Goal: Task Accomplishment & Management: Use online tool/utility

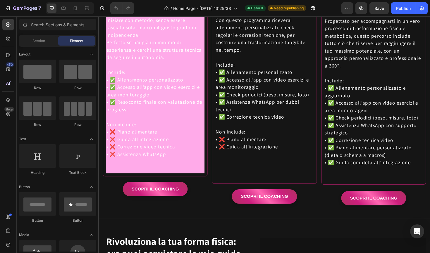
scroll to position [928, 0]
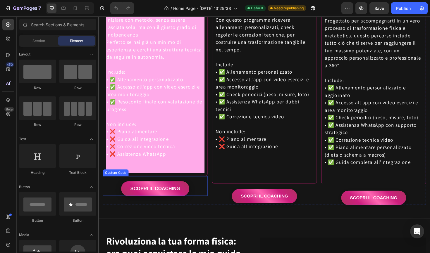
click at [155, 201] on link "SCOPRI IL COACHING" at bounding box center [158, 199] width 72 height 16
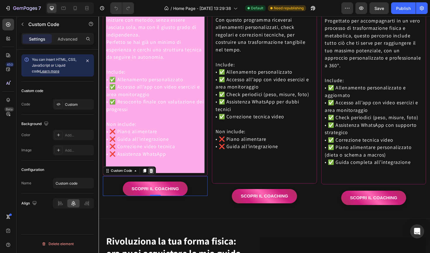
click at [153, 181] on icon at bounding box center [154, 180] width 5 height 5
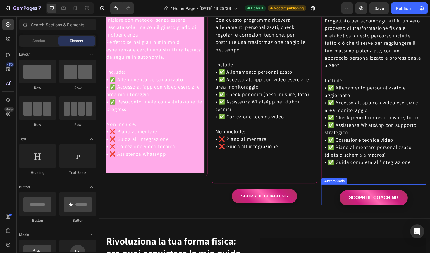
click at [373, 201] on link "SCOPRI IL COACHING" at bounding box center [389, 209] width 72 height 16
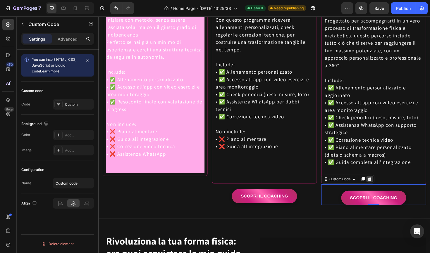
click at [384, 186] on icon at bounding box center [385, 188] width 4 height 4
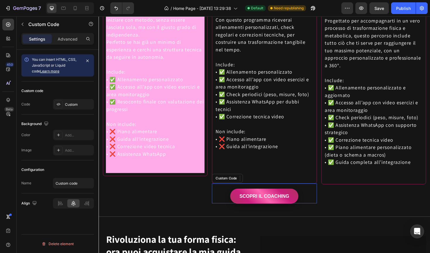
click at [295, 201] on link "SCOPRI IL COACHING" at bounding box center [274, 207] width 72 height 16
click at [71, 43] on div "Advanced" at bounding box center [67, 38] width 29 height 9
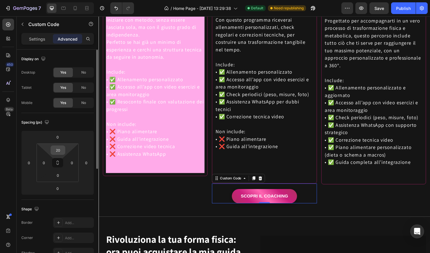
click at [53, 149] on input "20" at bounding box center [58, 150] width 12 height 9
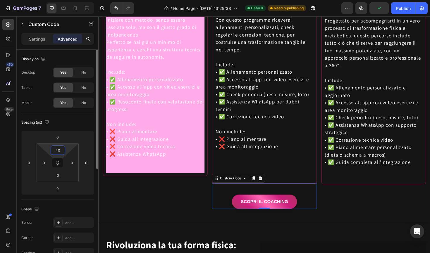
type input "4"
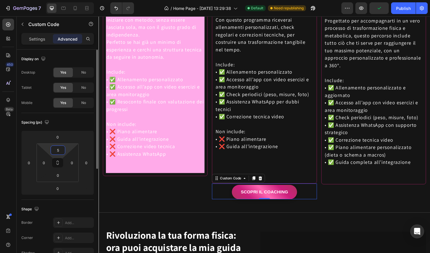
type input "50"
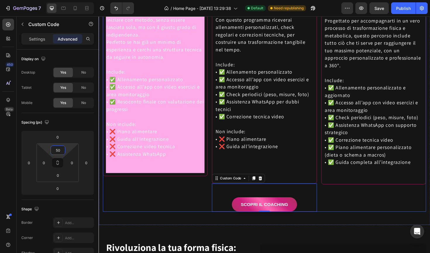
click at [115, 208] on div "➡️ STARTER PACK 🔹 ideale per chi desidera un allenamento strutturato gestito in…" at bounding box center [158, 89] width 111 height 267
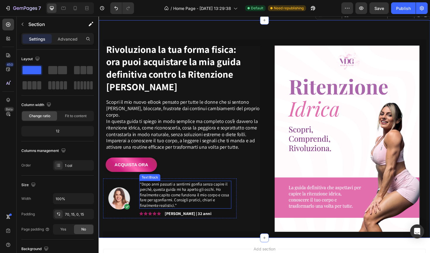
scroll to position [1146, 0]
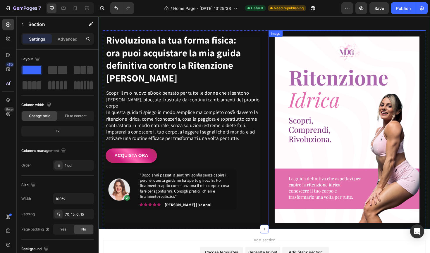
click at [323, 164] on img at bounding box center [362, 137] width 154 height 198
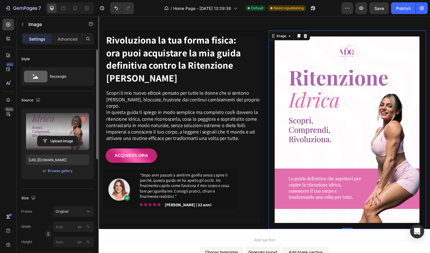
click at [81, 120] on icon "button" at bounding box center [83, 119] width 6 height 6
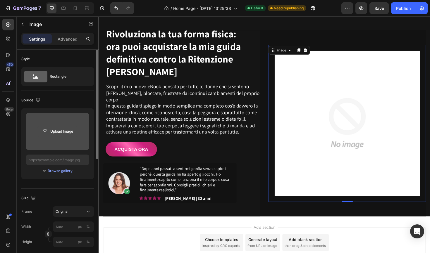
click at [61, 131] on input "file" at bounding box center [57, 132] width 40 height 10
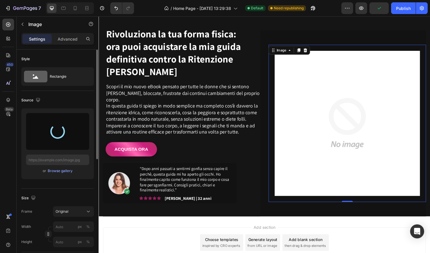
type input "[URL][DOMAIN_NAME]"
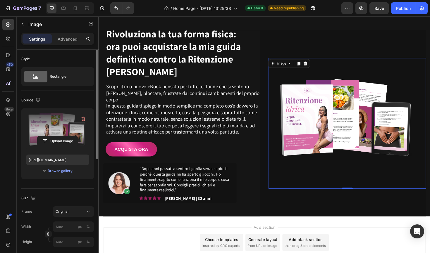
click at [64, 44] on div "Settings Advanced" at bounding box center [57, 39] width 72 height 12
click at [69, 39] on p "Advanced" at bounding box center [68, 39] width 20 height 6
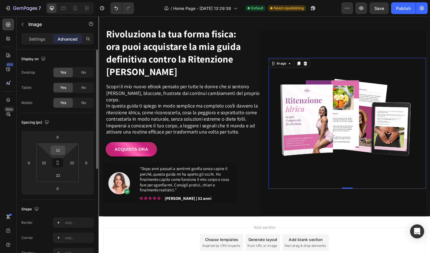
click at [58, 152] on input "22" at bounding box center [58, 150] width 12 height 9
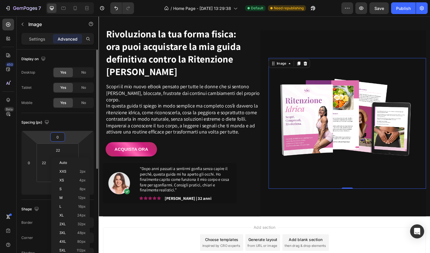
click at [58, 137] on input "0" at bounding box center [58, 137] width 12 height 9
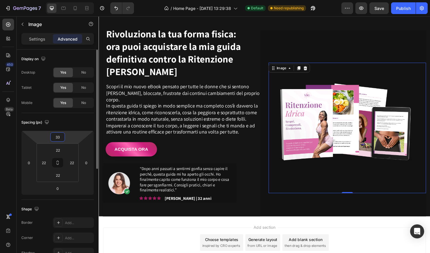
type input "3"
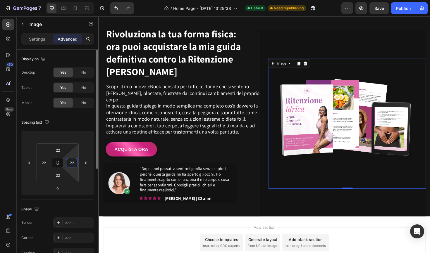
type input "0"
click at [69, 167] on input "22" at bounding box center [72, 162] width 9 height 9
type input "0"
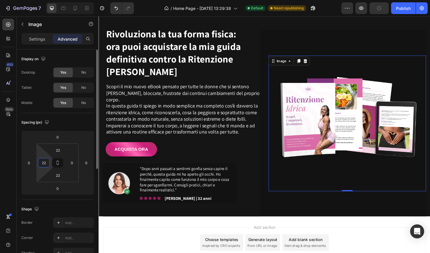
click at [46, 163] on input "22" at bounding box center [43, 162] width 9 height 9
type input "0"
click at [58, 153] on input "22" at bounding box center [58, 150] width 12 height 9
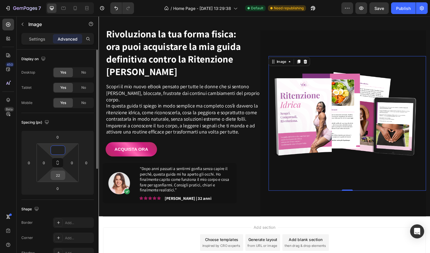
type input "0"
click at [58, 176] on input "22" at bounding box center [58, 175] width 12 height 9
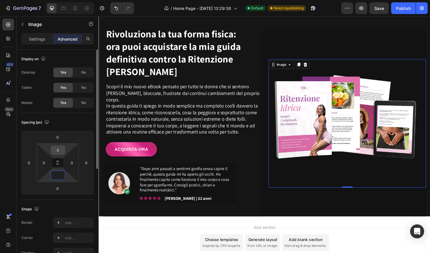
type input "0"
click at [58, 151] on input "0" at bounding box center [58, 150] width 12 height 9
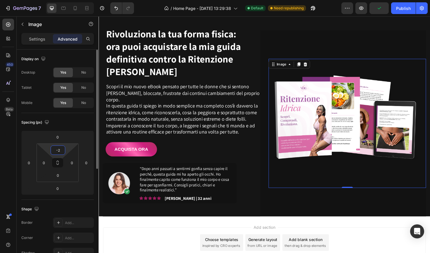
type input "-"
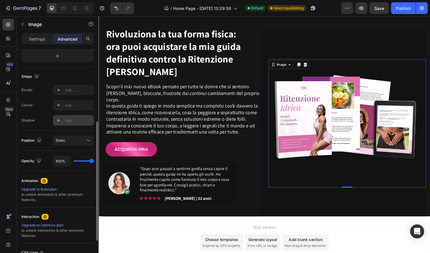
scroll to position [0, 0]
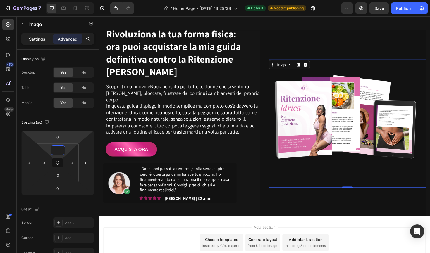
type input "0"
click at [36, 35] on div "Settings" at bounding box center [37, 38] width 29 height 9
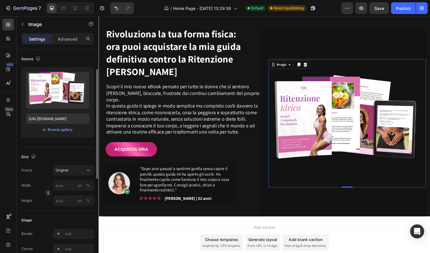
scroll to position [45, 0]
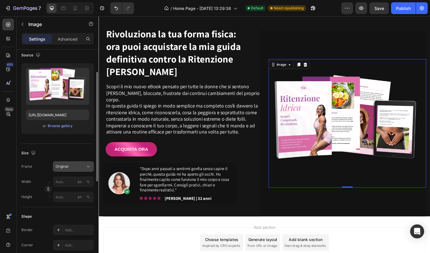
click at [74, 170] on button "Original" at bounding box center [73, 166] width 41 height 11
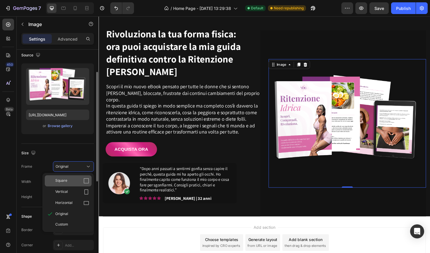
click at [78, 182] on div "Square" at bounding box center [72, 181] width 34 height 6
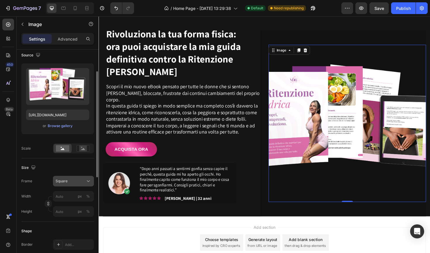
click at [77, 182] on div "Square" at bounding box center [70, 181] width 29 height 5
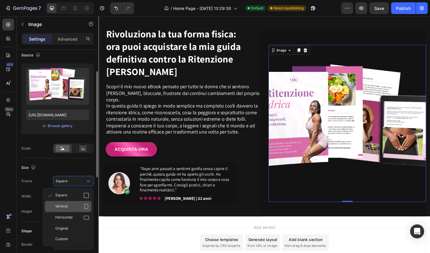
click at [74, 205] on div "Vertical" at bounding box center [72, 207] width 34 height 6
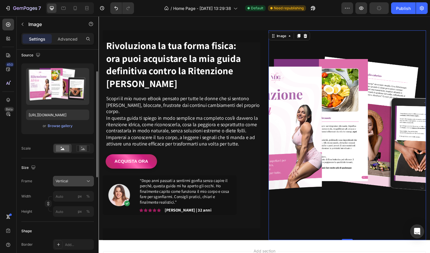
click at [79, 182] on div "Vertical" at bounding box center [70, 181] width 29 height 5
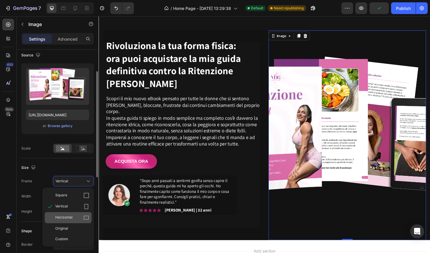
click at [77, 214] on div "Horizontal" at bounding box center [68, 217] width 47 height 11
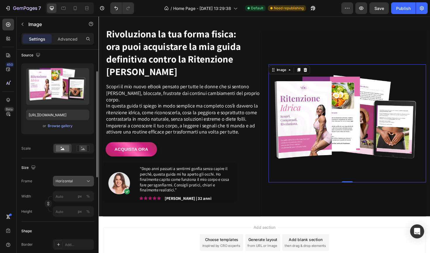
click at [80, 186] on button "Horizontal" at bounding box center [73, 181] width 41 height 11
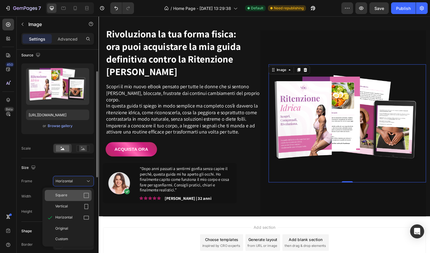
click at [75, 194] on div "Square" at bounding box center [72, 196] width 34 height 6
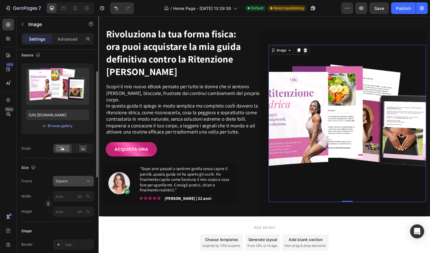
click at [76, 184] on div "Square" at bounding box center [74, 181] width 36 height 6
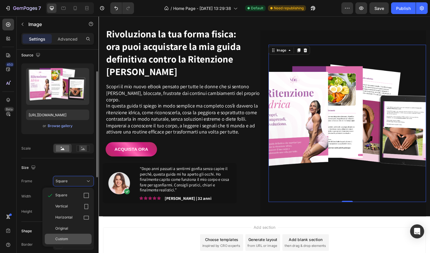
click at [65, 240] on span "Custom" at bounding box center [61, 238] width 13 height 5
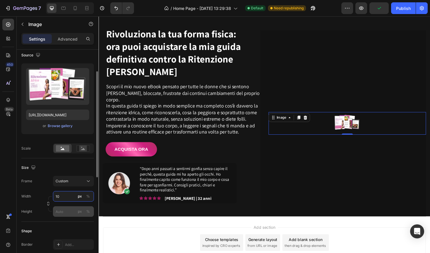
type input "1"
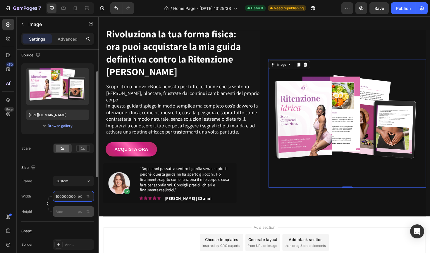
type input "100000000"
click at [60, 208] on input "px %" at bounding box center [73, 211] width 41 height 11
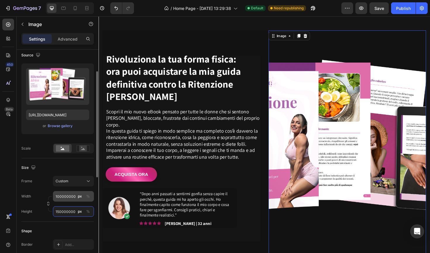
type input "150000000"
click at [74, 197] on input "100000000" at bounding box center [73, 196] width 41 height 11
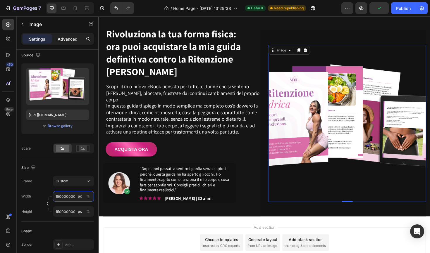
type input "150000000"
click at [71, 43] on div "Advanced" at bounding box center [67, 38] width 29 height 9
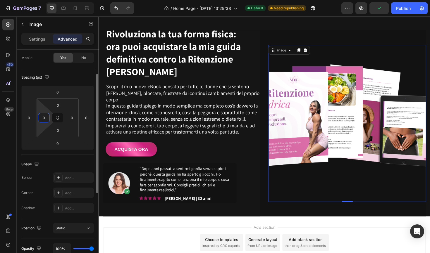
click at [46, 118] on input "0" at bounding box center [43, 117] width 9 height 9
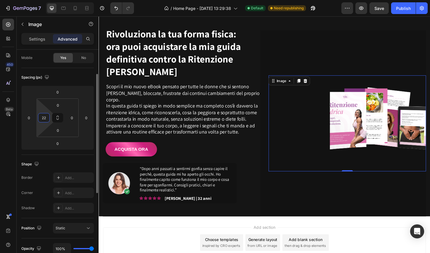
type input "2"
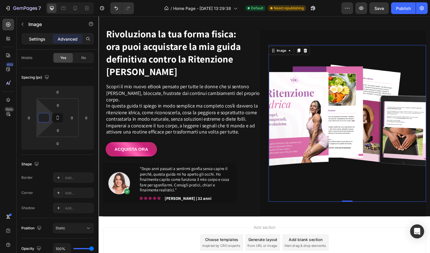
type input "0"
click at [36, 39] on p "Settings" at bounding box center [37, 39] width 16 height 6
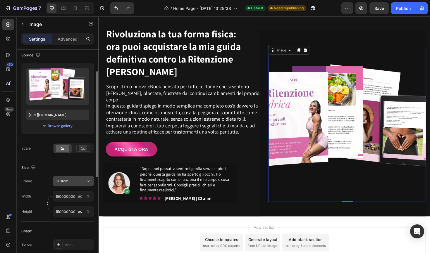
click at [69, 186] on button "Custom" at bounding box center [73, 181] width 41 height 11
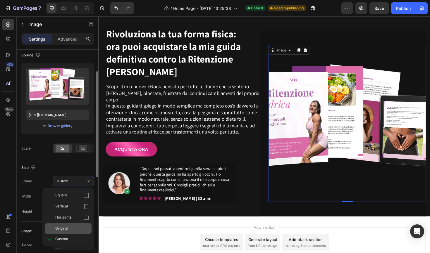
click at [70, 228] on div "Original" at bounding box center [72, 228] width 34 height 5
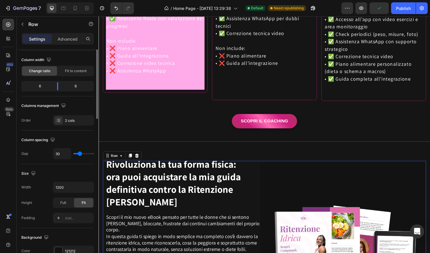
scroll to position [0, 0]
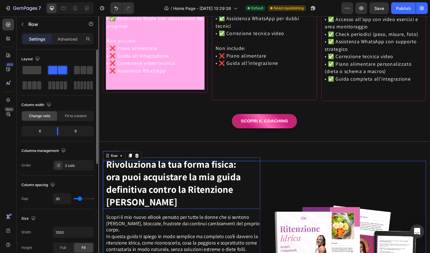
click at [263, 166] on h2 "Rivoluziona la tua forma fisica: ora puoi acquistare la mia guida definitiva co…" at bounding box center [188, 193] width 164 height 54
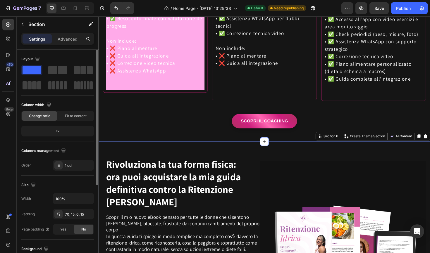
click at [260, 149] on div "Rivoluziona la tua forma fisica: ora puoi acquistare la mia guida definitiva co…" at bounding box center [274, 257] width 351 height 217
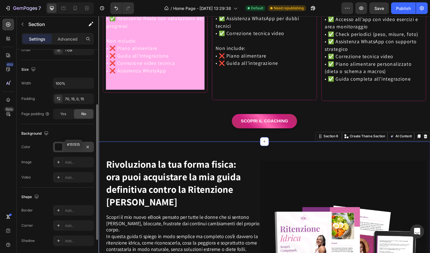
scroll to position [120, 0]
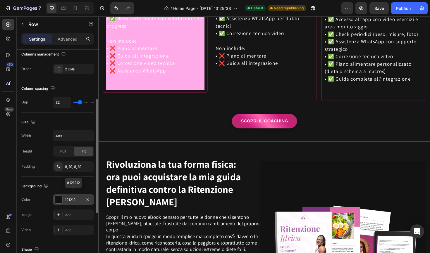
scroll to position [86, 0]
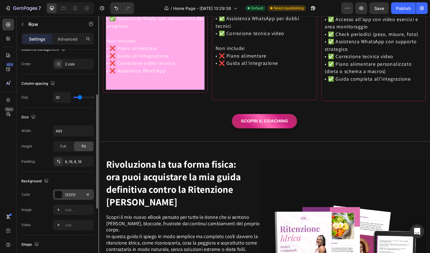
click at [73, 191] on div "121212" at bounding box center [73, 194] width 41 height 11
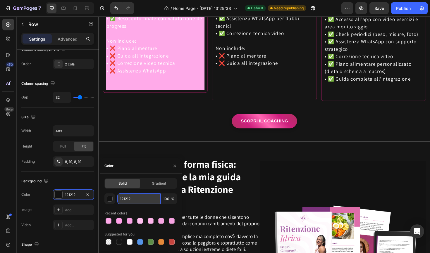
click at [139, 197] on input "121212" at bounding box center [138, 199] width 43 height 11
type input "151515"
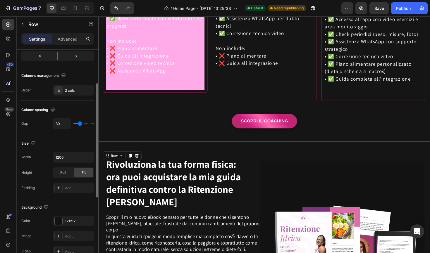
scroll to position [75, 0]
click at [71, 221] on div "121212" at bounding box center [73, 221] width 17 height 5
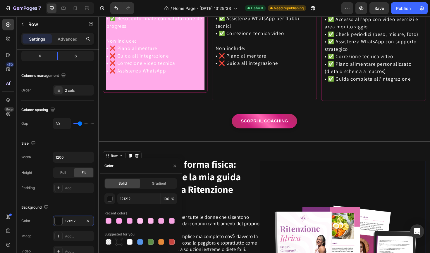
click at [120, 241] on div at bounding box center [119, 242] width 6 height 6
type input "151515"
click at [120, 241] on div at bounding box center [119, 242] width 6 height 6
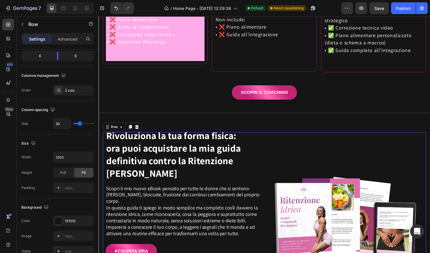
scroll to position [1048, 0]
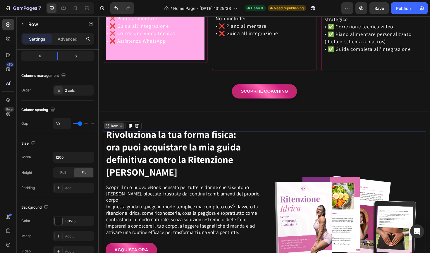
click at [122, 130] on icon at bounding box center [122, 132] width 5 height 5
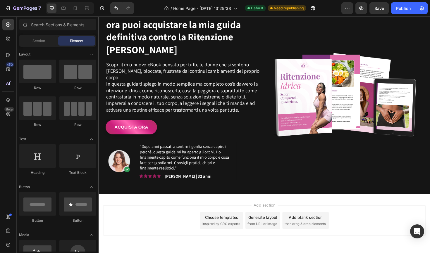
scroll to position [1120, 0]
click at [34, 39] on span "Section" at bounding box center [38, 40] width 13 height 5
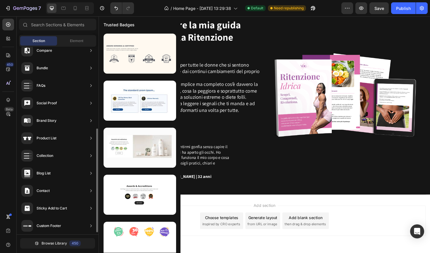
scroll to position [151, 0]
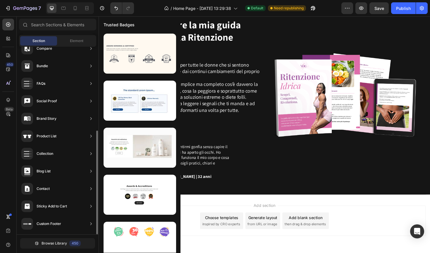
click at [58, 110] on div "Social Proof" at bounding box center [57, 118] width 77 height 16
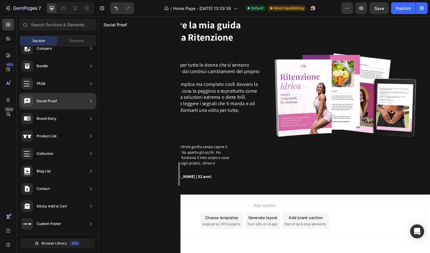
scroll to position [1193, 0]
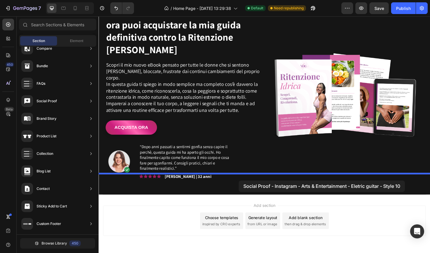
drag, startPoint x: 234, startPoint y: 202, endPoint x: 247, endPoint y: 190, distance: 16.8
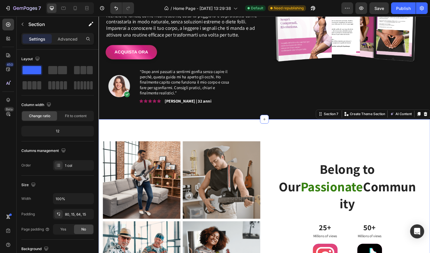
scroll to position [1248, 0]
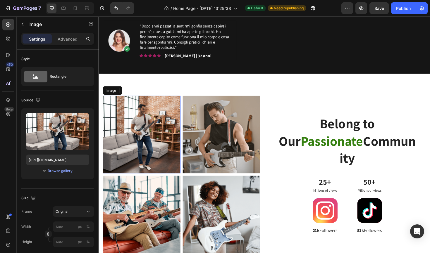
click at [151, 110] on img at bounding box center [144, 142] width 82 height 82
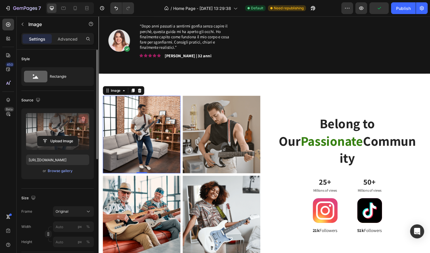
click at [83, 120] on icon "button" at bounding box center [83, 119] width 1 height 2
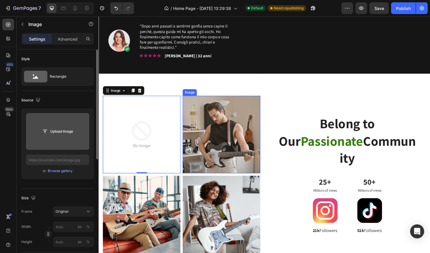
scroll to position [75, 0]
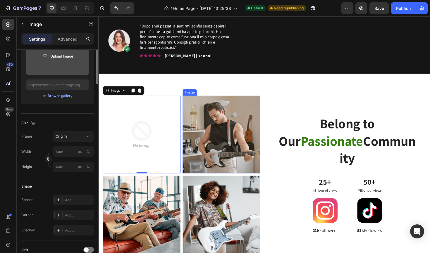
click at [241, 104] on img at bounding box center [228, 142] width 82 height 82
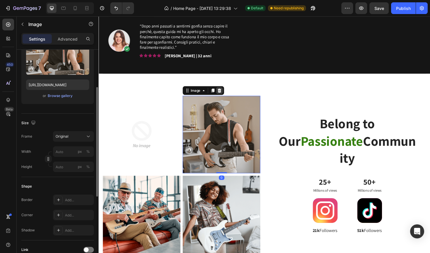
click at [226, 93] on icon at bounding box center [226, 95] width 4 height 4
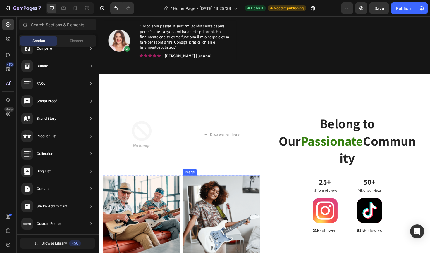
click at [248, 189] on img at bounding box center [228, 226] width 82 height 82
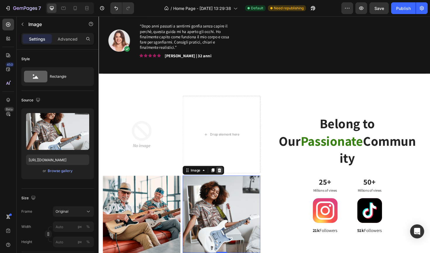
click at [227, 177] on icon at bounding box center [226, 179] width 4 height 4
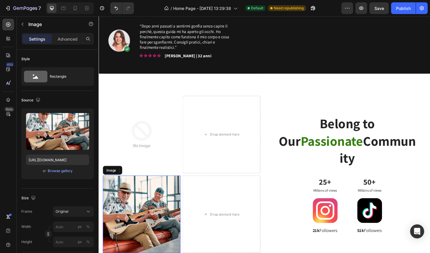
click at [166, 201] on img at bounding box center [144, 226] width 82 height 82
click at [142, 177] on icon at bounding box center [141, 179] width 5 height 5
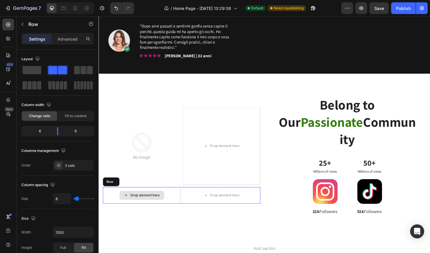
click at [177, 197] on div "Drop element here" at bounding box center [144, 206] width 82 height 18
click at [140, 189] on icon at bounding box center [139, 191] width 5 height 5
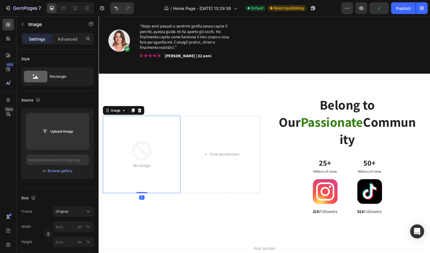
click at [141, 135] on img at bounding box center [144, 163] width 82 height 82
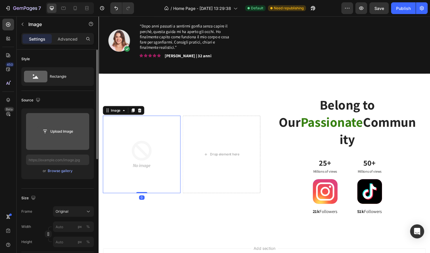
click at [71, 132] on input "file" at bounding box center [57, 132] width 40 height 10
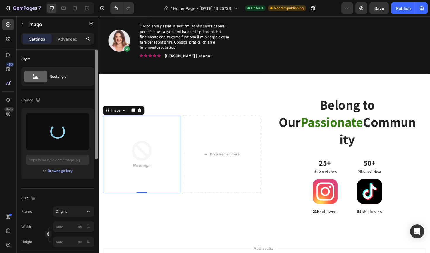
type input "[URL][DOMAIN_NAME]"
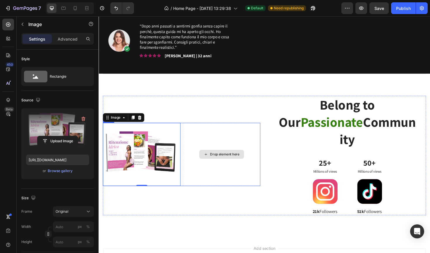
click at [201, 129] on div "Drop element here" at bounding box center [228, 162] width 82 height 67
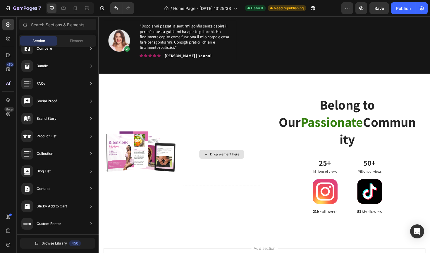
click at [230, 160] on div "Drop element here" at bounding box center [232, 162] width 31 height 5
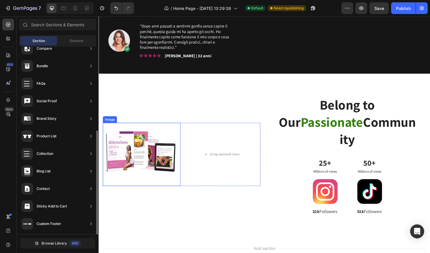
scroll to position [11, 0]
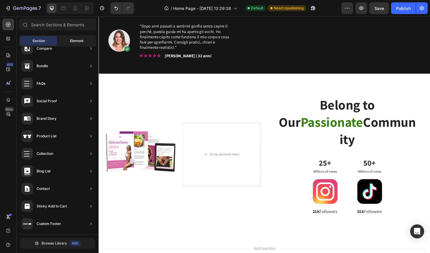
click at [65, 40] on div "Element" at bounding box center [76, 40] width 37 height 9
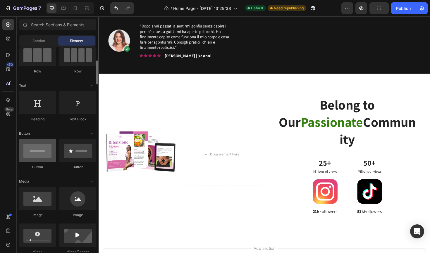
scroll to position [67, 0]
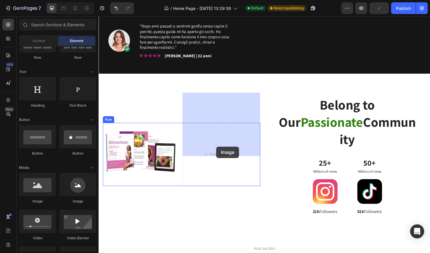
drag, startPoint x: 138, startPoint y: 205, endPoint x: 224, endPoint y: 154, distance: 100.1
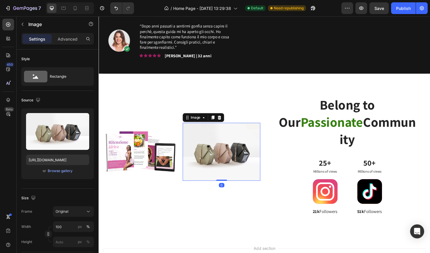
click at [224, 139] on img at bounding box center [228, 160] width 82 height 62
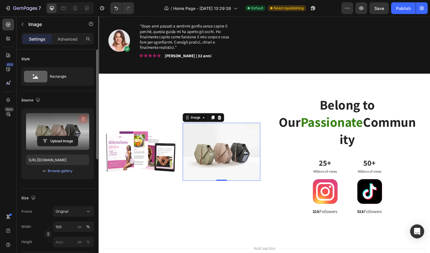
click at [83, 120] on icon "button" at bounding box center [83, 119] width 6 height 6
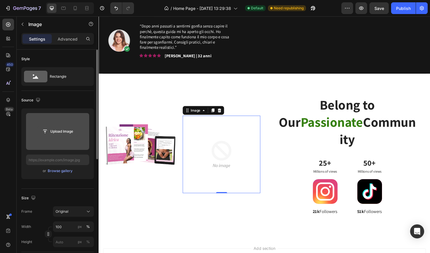
click at [63, 132] on input "file" at bounding box center [57, 132] width 40 height 10
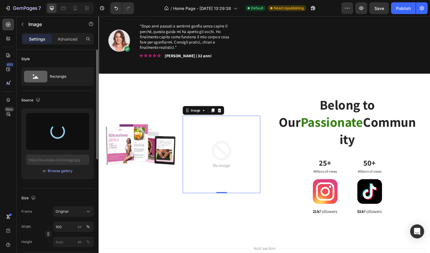
type input "[URL][DOMAIN_NAME]"
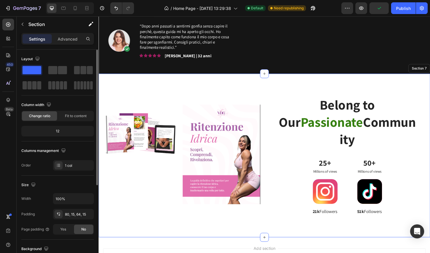
click at [253, 77] on div "Image Image 0 Row Belong to Our Passionate Community Heading 25+ Text Block Mil…" at bounding box center [274, 163] width 351 height 173
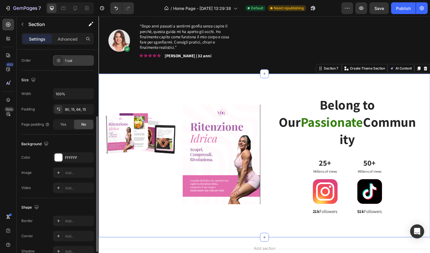
scroll to position [106, 0]
click at [74, 156] on div "FFFFFF" at bounding box center [73, 156] width 17 height 5
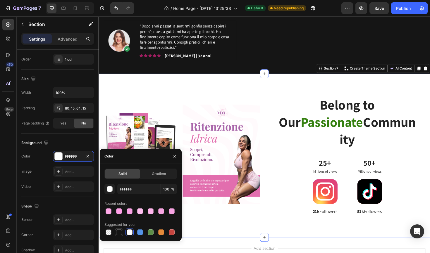
click at [118, 231] on div at bounding box center [119, 232] width 6 height 6
type input "151515"
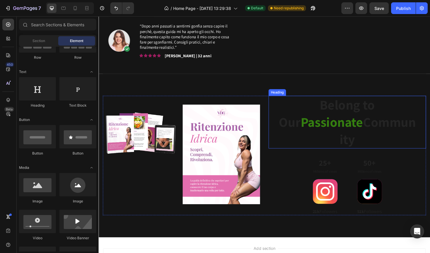
click at [365, 102] on h2 "Belong to Our Passionate Community" at bounding box center [362, 129] width 148 height 56
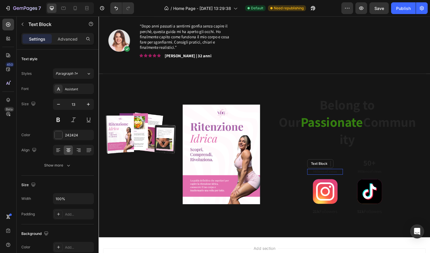
click at [343, 179] on p "Millions of views" at bounding box center [338, 181] width 37 height 5
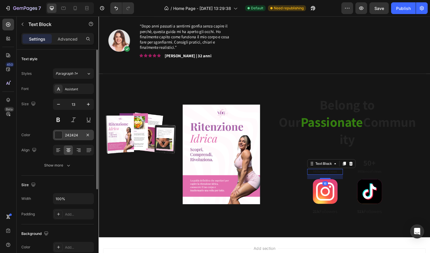
click at [77, 138] on div "242424" at bounding box center [73, 135] width 17 height 5
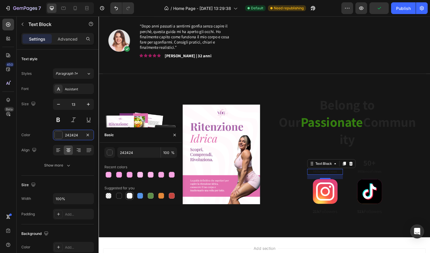
click at [129, 197] on div at bounding box center [130, 196] width 6 height 6
type input "FFFFFF"
click at [381, 179] on p "Millions of views" at bounding box center [385, 181] width 37 height 5
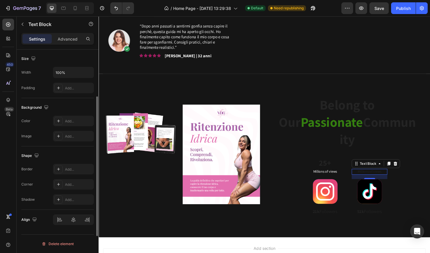
scroll to position [0, 0]
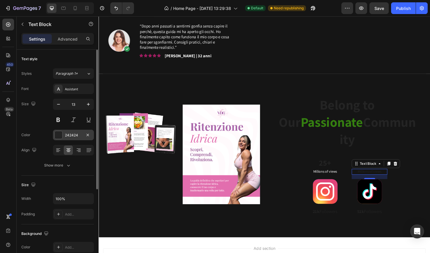
click at [67, 130] on div "242424" at bounding box center [73, 135] width 41 height 11
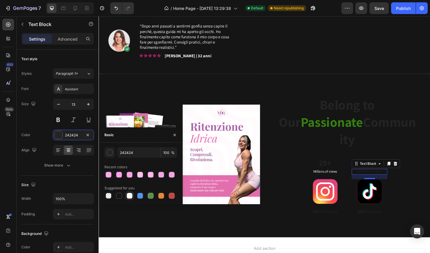
click at [127, 198] on div at bounding box center [130, 196] width 6 height 6
type input "FFFFFF"
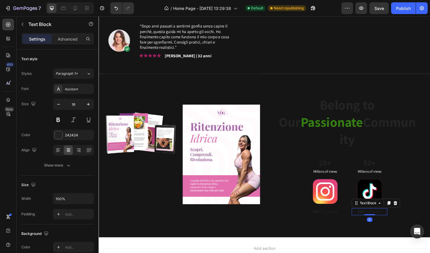
click at [385, 220] on p "51k Followers" at bounding box center [385, 223] width 37 height 6
click at [77, 139] on div "242424" at bounding box center [73, 135] width 41 height 11
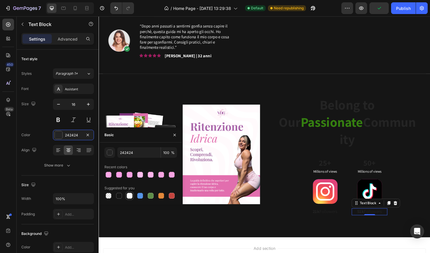
click at [127, 196] on div at bounding box center [130, 196] width 6 height 6
type input "FFFFFF"
click at [332, 220] on p "21k Followers" at bounding box center [338, 223] width 37 height 6
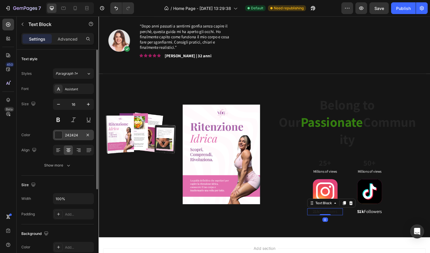
click at [59, 133] on div at bounding box center [59, 135] width 8 height 8
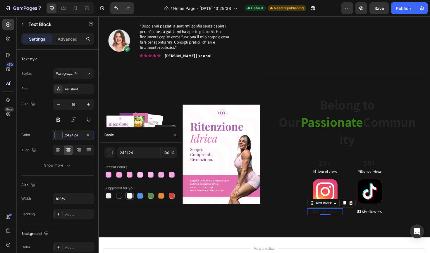
click at [128, 198] on div at bounding box center [130, 196] width 6 height 6
type input "FFFFFF"
click at [381, 172] on div "Text Block" at bounding box center [377, 174] width 20 height 5
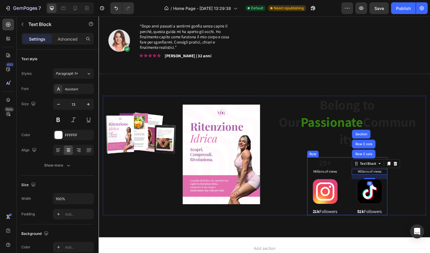
click at [363, 166] on div "25+ Text Block Millions of views Text Block Image 21k Followers Text Block 50+ …" at bounding box center [361, 196] width 85 height 61
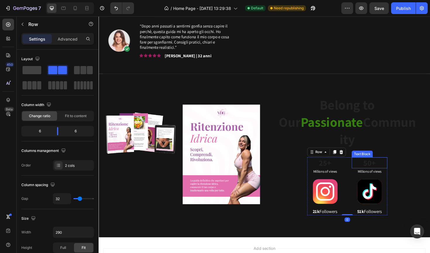
click at [388, 166] on p "50+" at bounding box center [385, 171] width 37 height 11
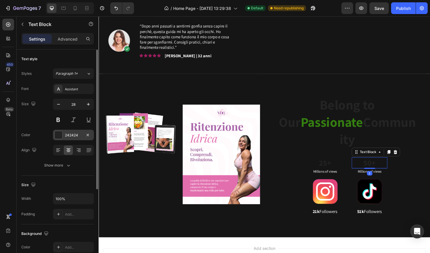
click at [80, 135] on div "242424" at bounding box center [73, 135] width 17 height 5
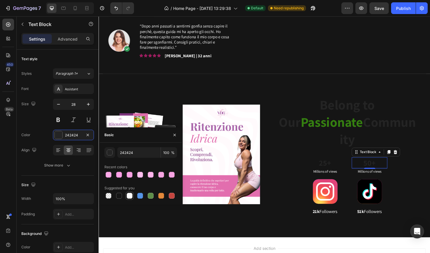
click at [130, 194] on div at bounding box center [130, 196] width 6 height 6
type input "FFFFFF"
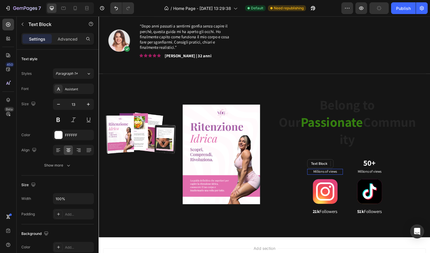
click at [338, 168] on div "Text Block" at bounding box center [333, 172] width 28 height 9
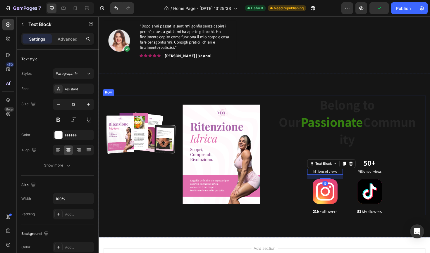
click at [308, 141] on div "Belong to Our Passionate Community Heading 25+ Text Block Millions of views Tex…" at bounding box center [361, 164] width 167 height 127
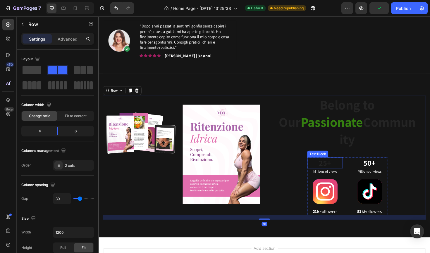
click at [340, 166] on p "25+" at bounding box center [338, 171] width 37 height 11
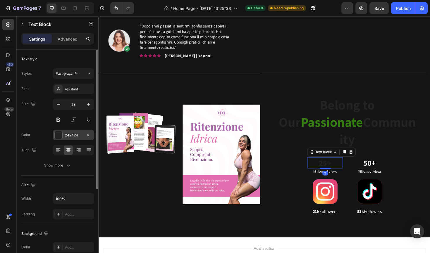
click at [70, 138] on div "242424" at bounding box center [73, 135] width 41 height 11
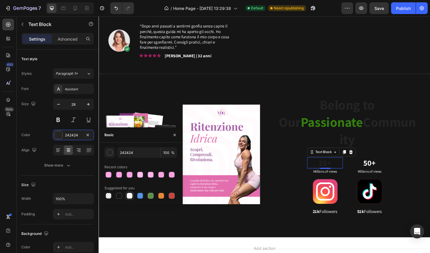
click at [128, 195] on div at bounding box center [130, 196] width 6 height 6
type input "FFFFFF"
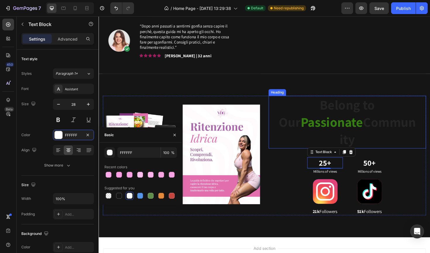
click at [380, 109] on h2 "Belong to Our Passionate Community" at bounding box center [362, 129] width 148 height 56
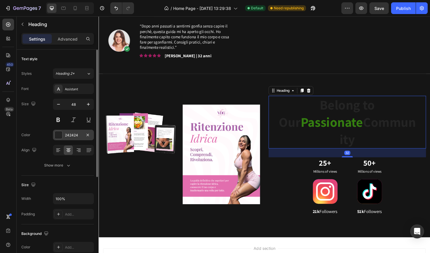
click at [78, 133] on div "242424" at bounding box center [73, 135] width 17 height 5
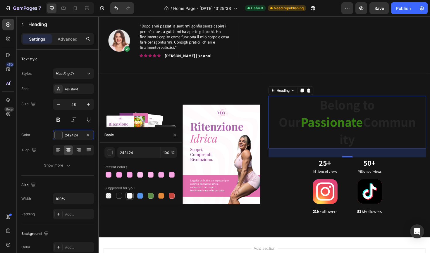
click at [132, 198] on div at bounding box center [130, 196] width 6 height 6
type input "FFFFFF"
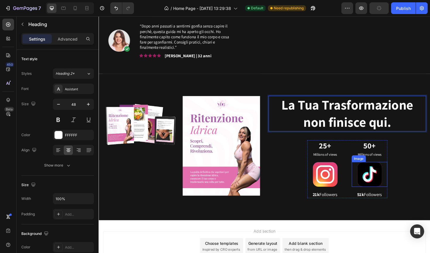
click at [383, 171] on img at bounding box center [385, 184] width 26 height 26
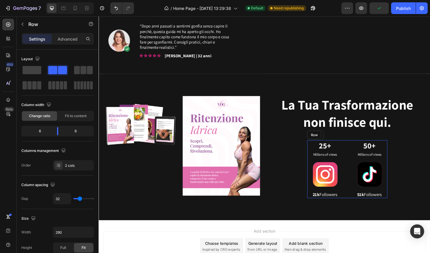
click at [359, 148] on div "25+ Text Block Millions of views Text Block Image 21k Followers Text Block 50+ …" at bounding box center [361, 178] width 85 height 61
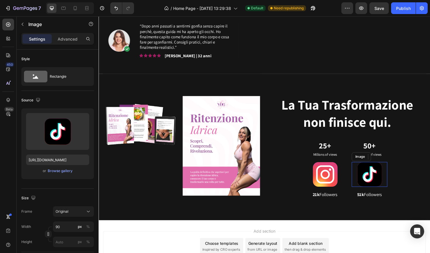
click at [389, 171] on img at bounding box center [385, 184] width 26 height 26
click at [406, 160] on div "Image" at bounding box center [388, 164] width 44 height 9
click at [406, 162] on div at bounding box center [405, 165] width 7 height 7
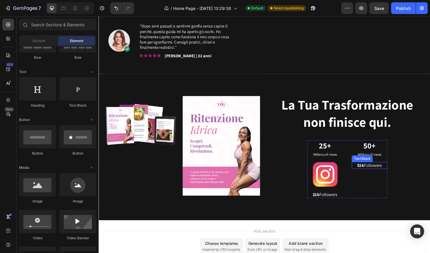
click at [385, 171] on p "51k Followers" at bounding box center [385, 174] width 37 height 6
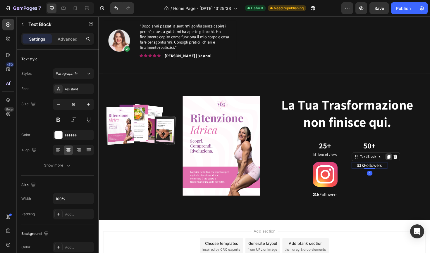
click at [408, 162] on div at bounding box center [405, 165] width 7 height 7
click at [413, 170] on icon at bounding box center [412, 172] width 5 height 5
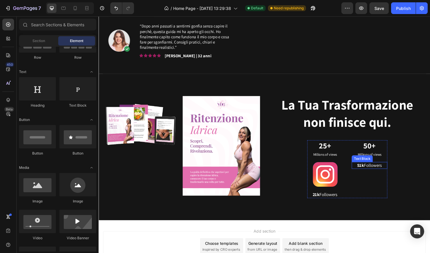
click at [397, 171] on p "51k Followers" at bounding box center [385, 174] width 37 height 6
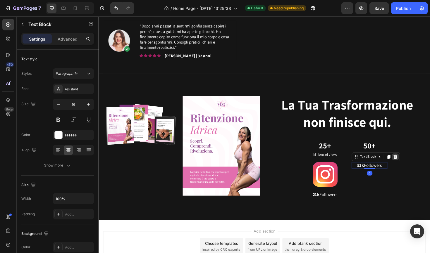
click at [412, 163] on icon at bounding box center [413, 165] width 4 height 4
click at [386, 148] on p "50+" at bounding box center [385, 153] width 37 height 11
click at [413, 140] on icon at bounding box center [412, 142] width 5 height 5
click at [389, 148] on p "Millions of views" at bounding box center [385, 150] width 37 height 5
click at [413, 139] on div at bounding box center [412, 142] width 7 height 7
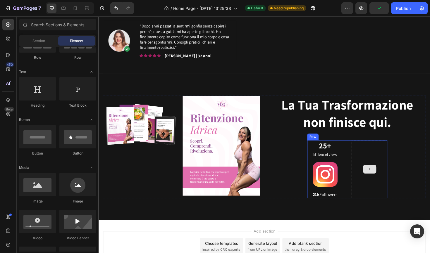
click at [385, 148] on div at bounding box center [385, 178] width 38 height 61
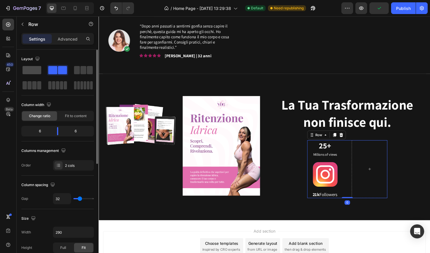
click at [28, 72] on span at bounding box center [32, 70] width 19 height 8
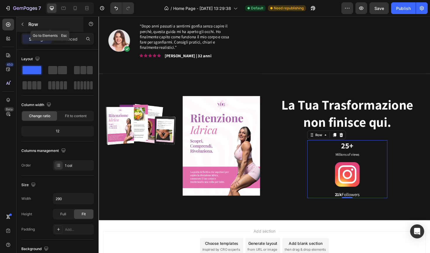
click at [24, 26] on icon "button" at bounding box center [22, 24] width 5 height 5
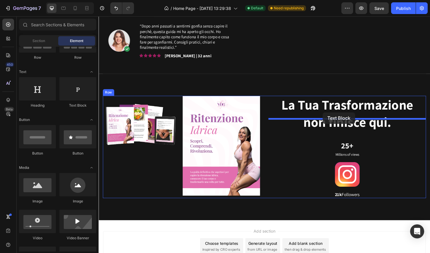
drag, startPoint x: 173, startPoint y: 113, endPoint x: 336, endPoint y: 118, distance: 162.3
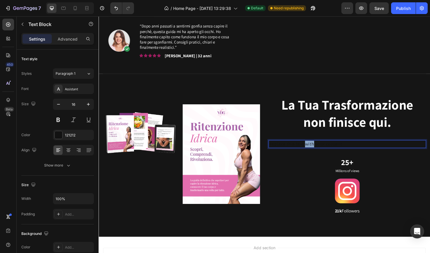
click at [318, 148] on p "Replace this text with your content" at bounding box center [361, 151] width 165 height 7
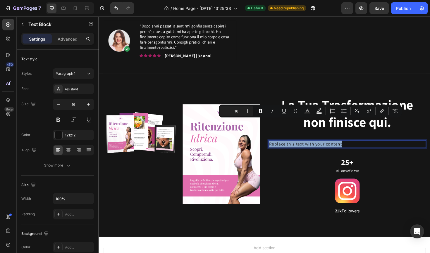
click at [377, 148] on p "Replace this text with your content" at bounding box center [361, 151] width 165 height 7
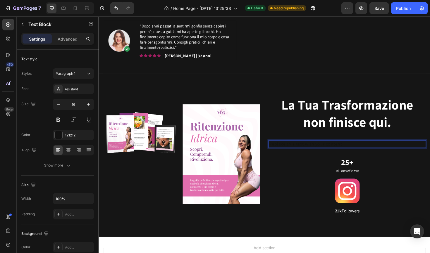
click at [384, 148] on p "Replace this text with your content" at bounding box center [361, 151] width 165 height 7
click at [378, 148] on p "Replace this text with your content" at bounding box center [361, 151] width 165 height 7
drag, startPoint x: 378, startPoint y: 130, endPoint x: 364, endPoint y: 132, distance: 14.4
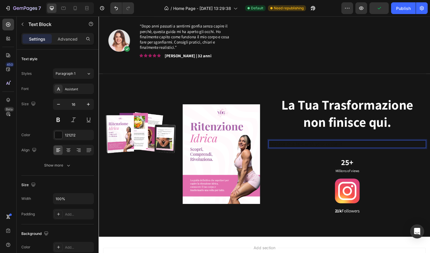
click at [364, 148] on p "Replace this text with your content" at bounding box center [361, 151] width 165 height 7
click at [356, 148] on p "Replace this text with your content" at bounding box center [361, 151] width 165 height 7
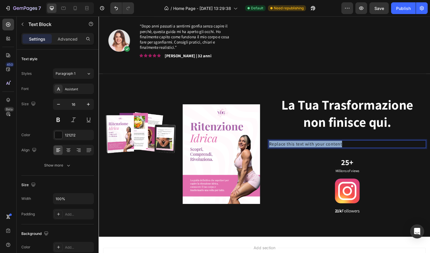
click at [356, 148] on p "Replace this text with your content" at bounding box center [361, 151] width 165 height 7
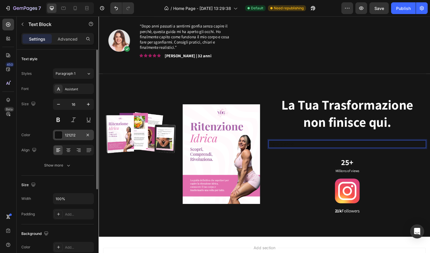
click at [78, 132] on div "121212" at bounding box center [73, 135] width 41 height 11
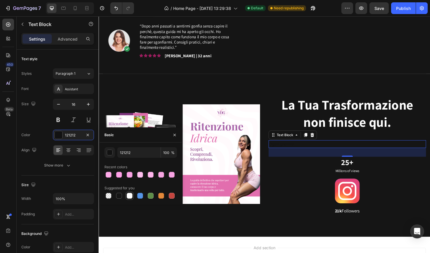
click at [127, 194] on div at bounding box center [130, 196] width 6 height 6
type input "FFFFFF"
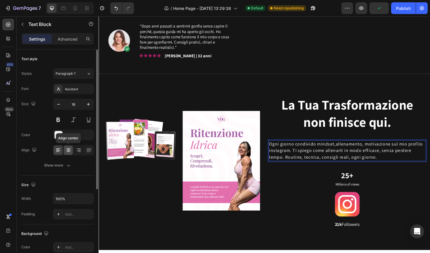
click at [71, 149] on icon at bounding box center [68, 150] width 6 height 6
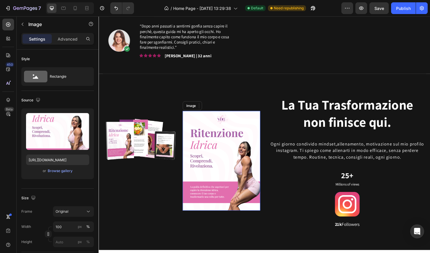
click at [230, 148] on img at bounding box center [228, 170] width 82 height 106
click at [228, 109] on icon at bounding box center [226, 111] width 4 height 4
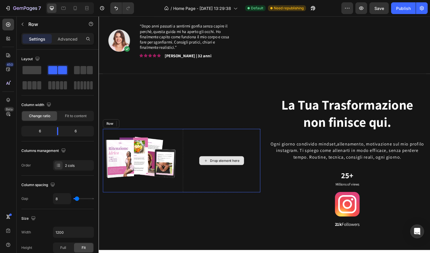
click at [189, 145] on div "Drop element here" at bounding box center [228, 169] width 82 height 67
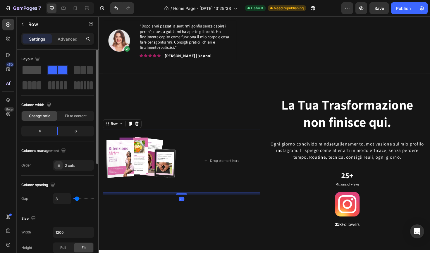
click at [28, 68] on span at bounding box center [32, 70] width 19 height 8
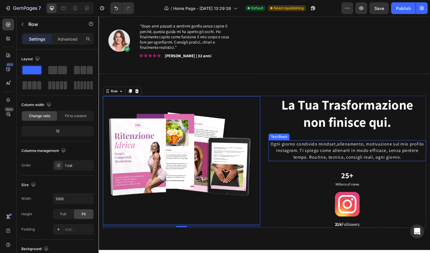
click at [336, 148] on p "Ogni giorno condivido mindset,allenamento, motivazione sul mio profilo instagra…" at bounding box center [361, 158] width 165 height 21
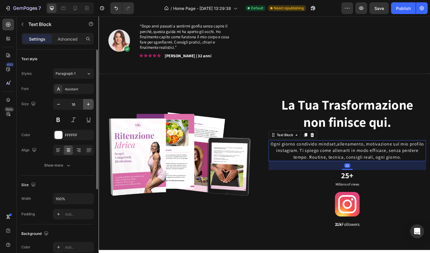
click at [87, 108] on button "button" at bounding box center [88, 104] width 11 height 11
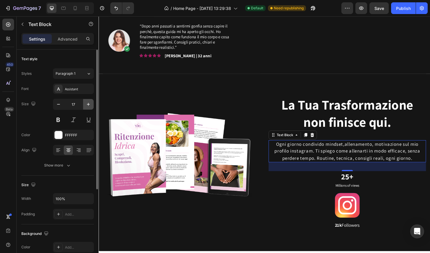
click at [87, 108] on button "button" at bounding box center [88, 104] width 11 height 11
type input "18"
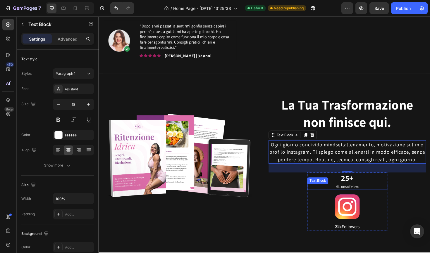
click at [366, 195] on p "Millions of views" at bounding box center [362, 197] width 84 height 5
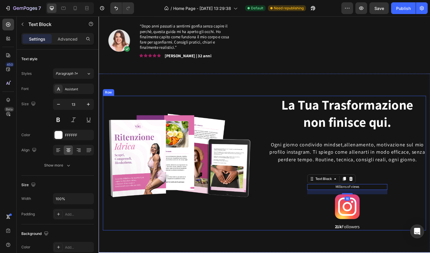
click at [300, 206] on div "La Tua Trasformazione non finisce qui. Heading Ogni giorno condivido mindset,al…" at bounding box center [361, 172] width 167 height 143
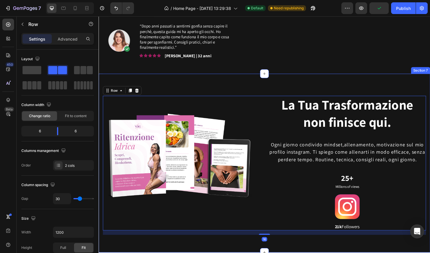
click at [266, 236] on div "Image Row La Tua Trasformazione non finisce qui. Heading Ogni giorno condivido …" at bounding box center [274, 171] width 351 height 189
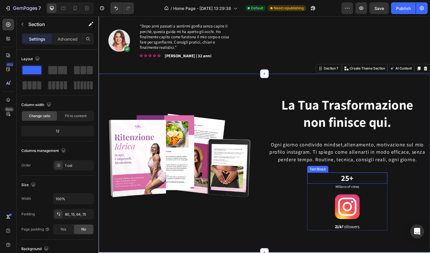
click at [360, 182] on p "25+" at bounding box center [362, 187] width 84 height 11
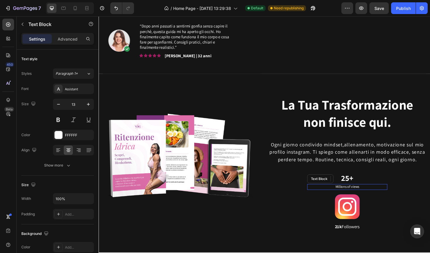
click at [375, 195] on p "Millions of views" at bounding box center [362, 197] width 84 height 5
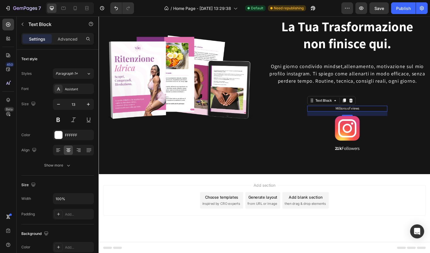
scroll to position [1309, 0]
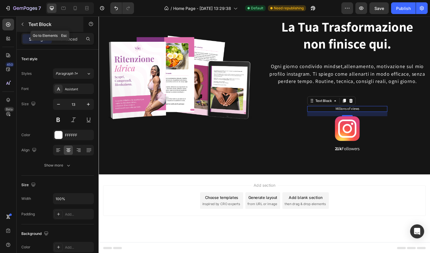
click at [23, 21] on button "button" at bounding box center [22, 24] width 9 height 9
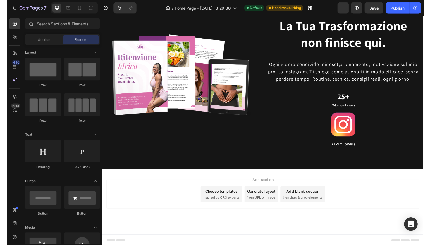
scroll to position [1309, 0]
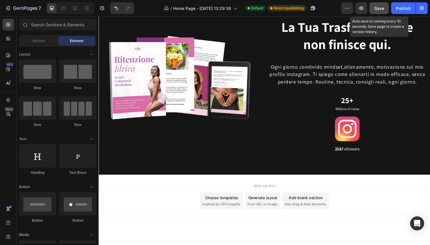
click at [382, 13] on button "Save" at bounding box center [378, 8] width 19 height 12
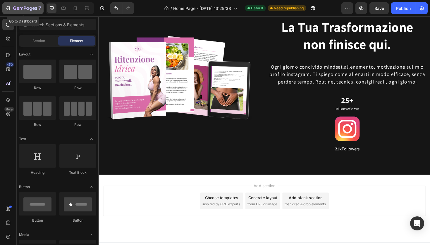
click at [30, 9] on icon "button" at bounding box center [31, 9] width 3 height 4
